Goal: Information Seeking & Learning: Learn about a topic

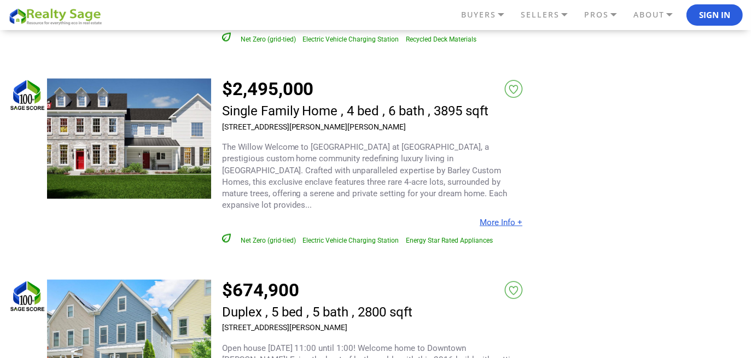
scroll to position [1426, 0]
click at [130, 144] on img at bounding box center [129, 138] width 164 height 120
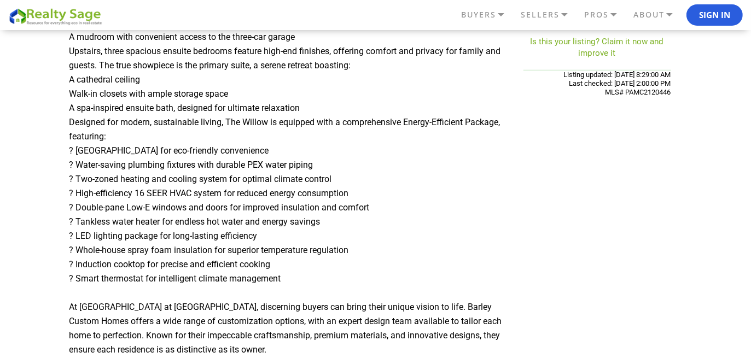
scroll to position [764, 0]
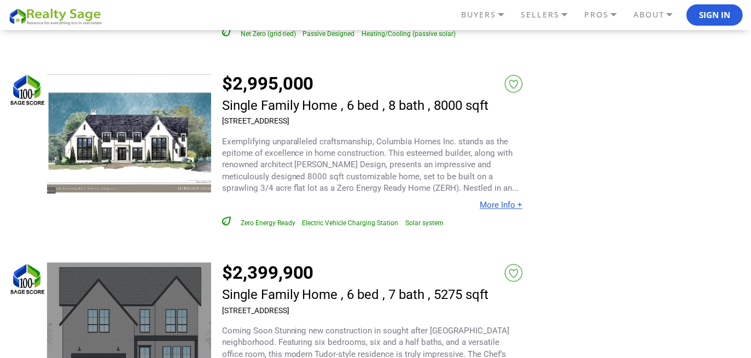
scroll to position [2375, 0]
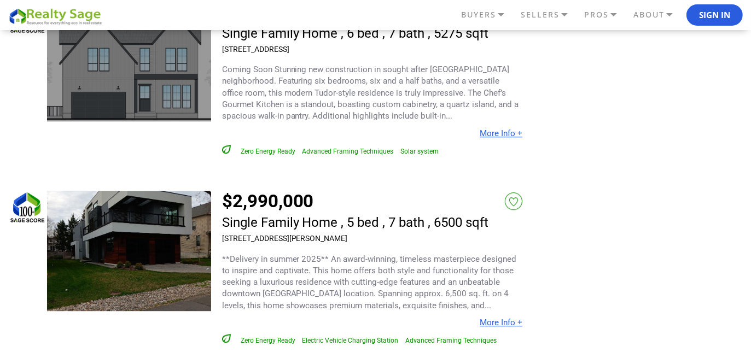
click at [16, 308] on div "$2,990,000 1519 Spring Vale Ave, McLean, VA 22101 More Info +" at bounding box center [265, 268] width 514 height 154
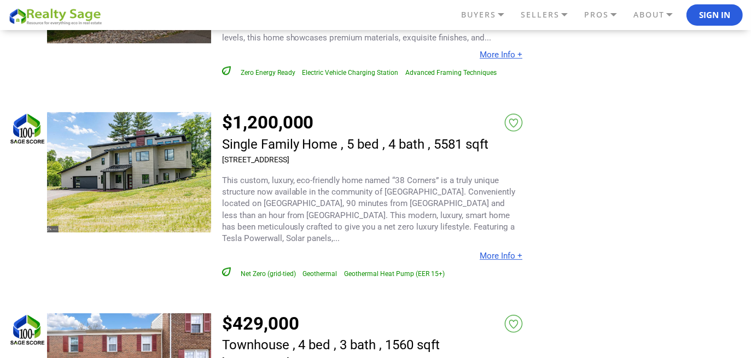
scroll to position [2891, 0]
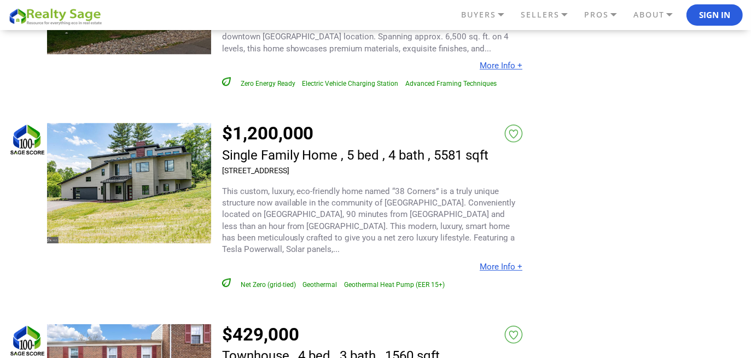
click at [149, 163] on img at bounding box center [129, 183] width 164 height 120
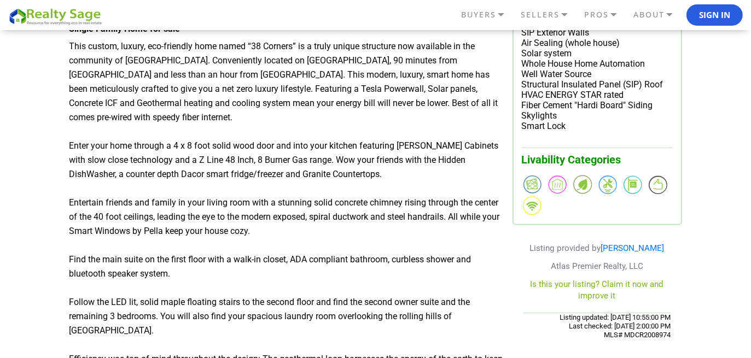
scroll to position [463, 0]
